Goal: Task Accomplishment & Management: Use online tool/utility

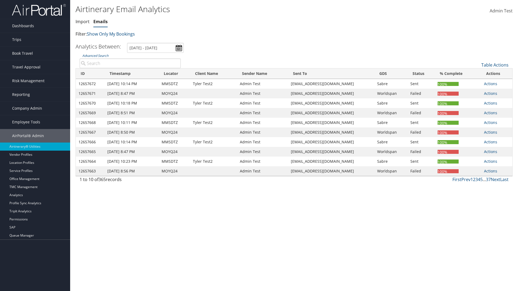
click at [100, 22] on link "Emails" at bounding box center [100, 22] width 14 height 6
click at [477, 83] on link "Email itinerary" at bounding box center [476, 82] width 71 height 9
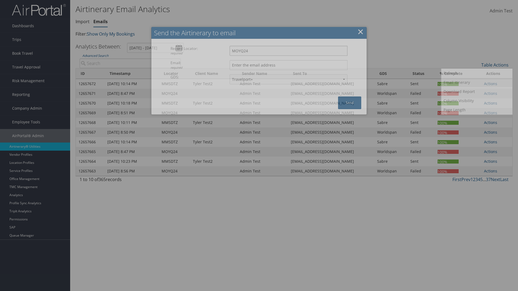
type input "MOYQ24"
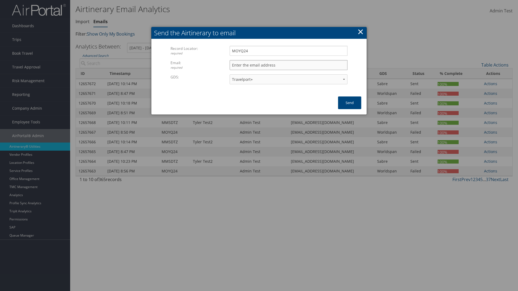
type input "[EMAIL_ADDRESS][DOMAIN_NAME]"
select select "1P"
click at [350, 103] on button "Send" at bounding box center [349, 103] width 23 height 13
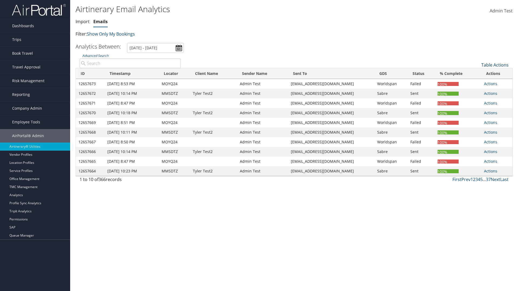
click at [495, 65] on link "Table Actions" at bounding box center [494, 65] width 27 height 6
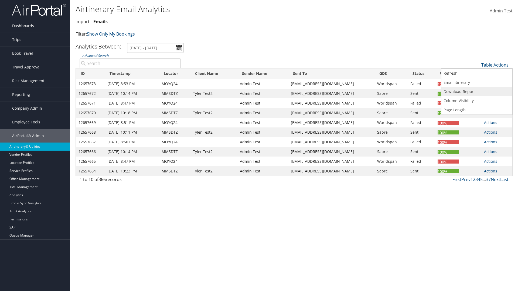
click at [477, 92] on link "Download Report" at bounding box center [476, 91] width 71 height 9
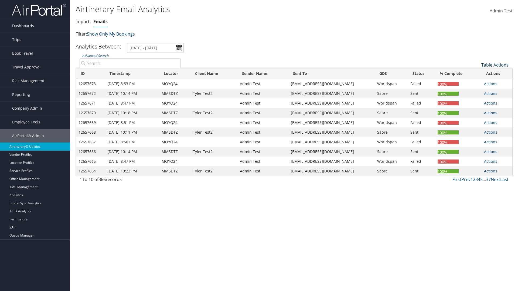
click at [495, 65] on link "Table Actions" at bounding box center [494, 65] width 27 height 6
click at [477, 74] on link "ID" at bounding box center [476, 73] width 71 height 9
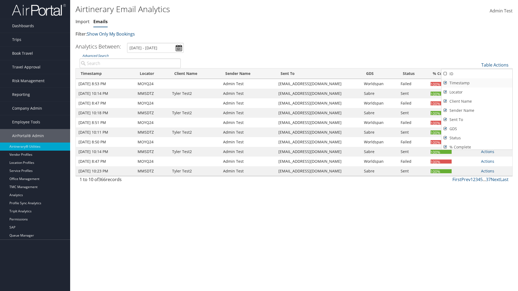
click at [477, 83] on link "Timestamp" at bounding box center [476, 83] width 71 height 9
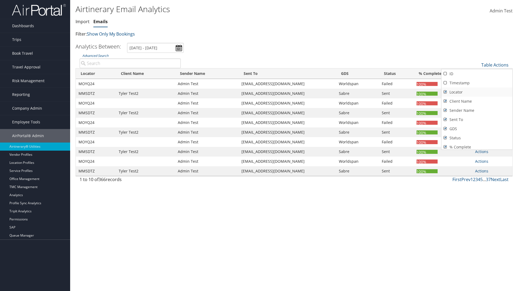
click at [477, 92] on link "Locator" at bounding box center [476, 92] width 71 height 9
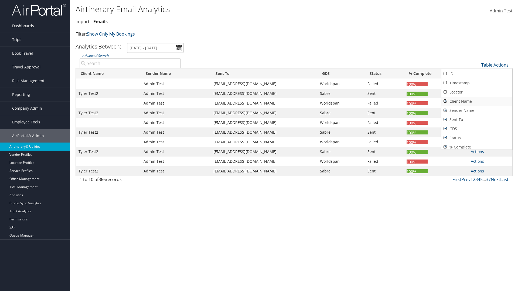
click at [477, 101] on link "Client Name" at bounding box center [476, 101] width 71 height 9
